Goal: Information Seeking & Learning: Learn about a topic

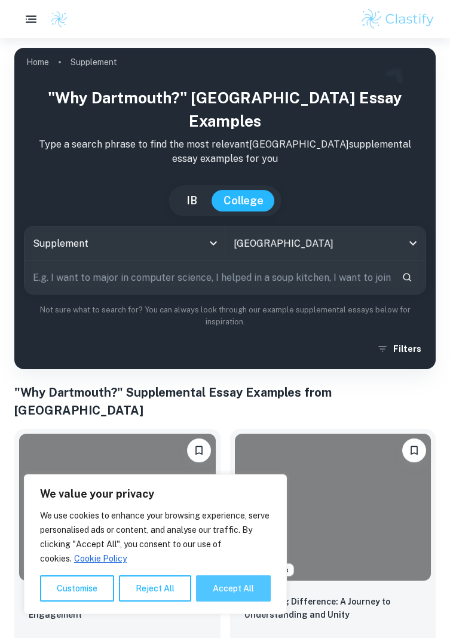
click at [243, 593] on button "Accept All" at bounding box center [233, 589] width 75 height 26
checkbox input "true"
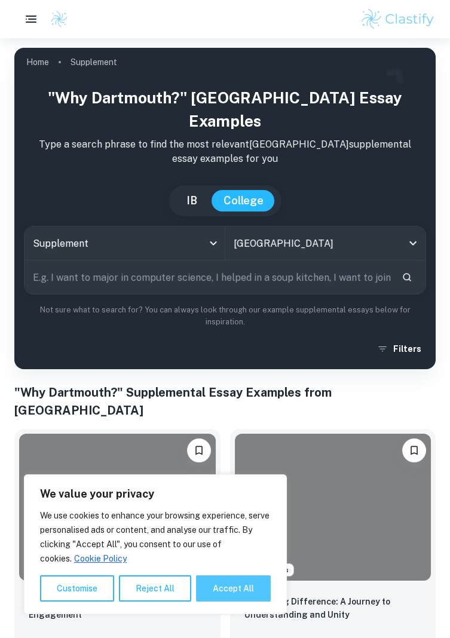
checkbox input "true"
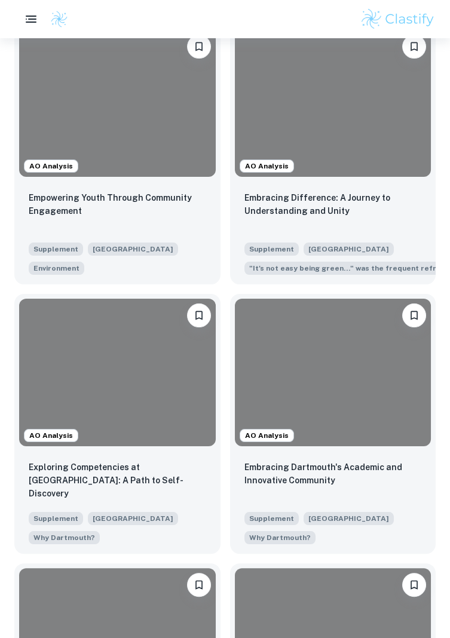
scroll to position [396, 0]
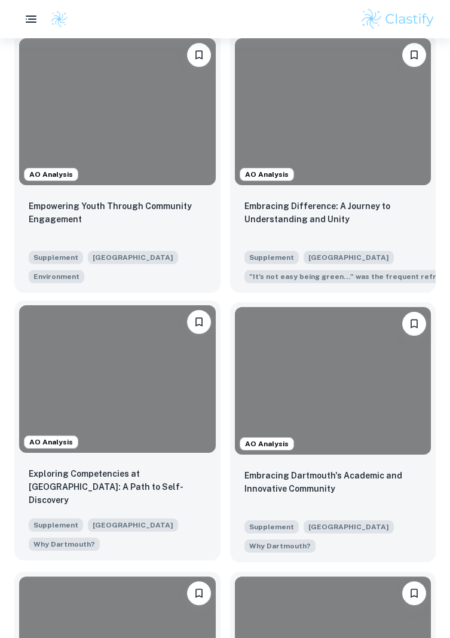
click at [74, 417] on div at bounding box center [117, 378] width 197 height 147
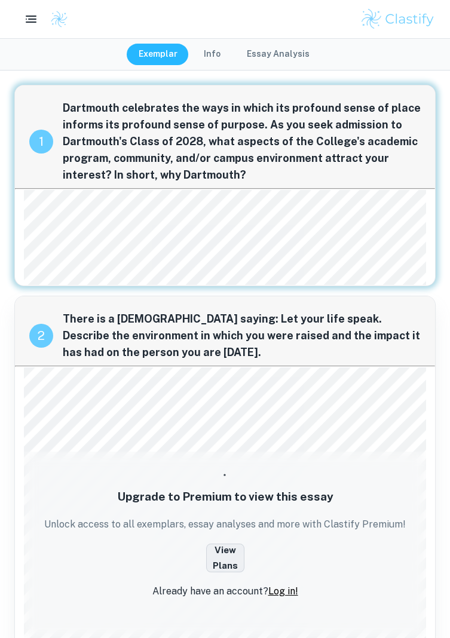
click at [221, 561] on button "View Plans" at bounding box center [225, 558] width 38 height 29
